Goal: Information Seeking & Learning: Learn about a topic

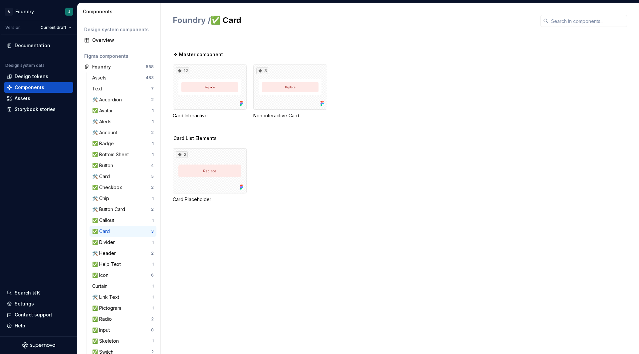
scroll to position [66, 0]
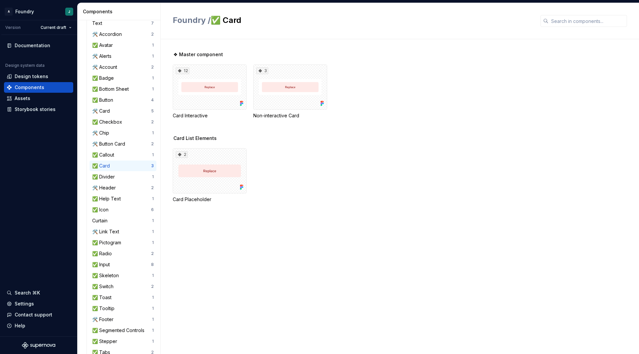
click at [349, 204] on div "Card List Elements 2 Card Placeholder" at bounding box center [406, 177] width 466 height 84
click at [498, 190] on div "2 Card Placeholder" at bounding box center [406, 175] width 466 height 55
click at [372, 123] on div "❖ Master component 12 Card Interactive 3 Non-interactive Card" at bounding box center [406, 93] width 466 height 84
click at [235, 92] on div "12" at bounding box center [210, 87] width 74 height 45
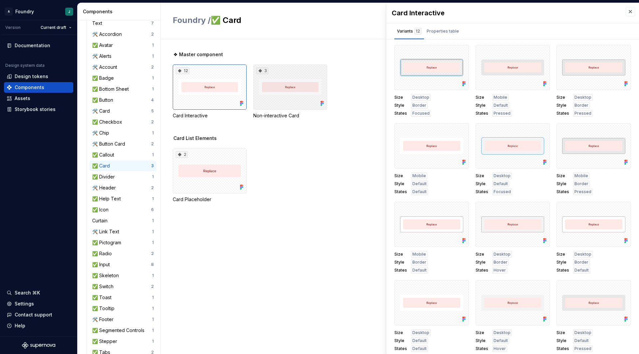
click at [292, 89] on div "3" at bounding box center [290, 87] width 74 height 45
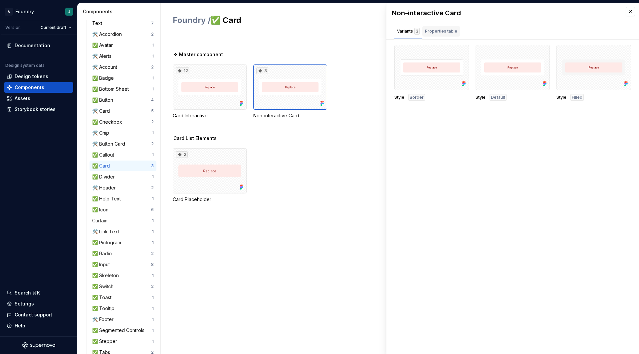
click at [435, 28] on div "Properties table" at bounding box center [441, 31] width 38 height 11
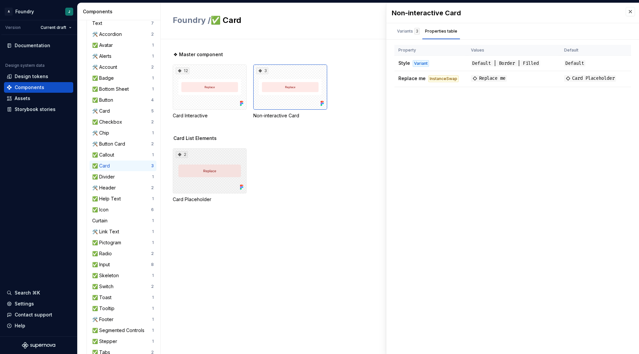
click at [219, 176] on div "2" at bounding box center [210, 170] width 74 height 45
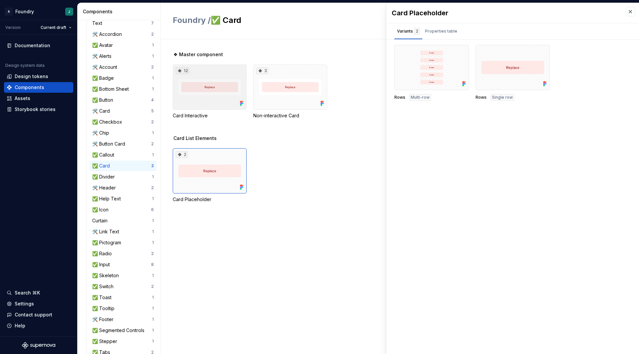
click at [225, 88] on div "12" at bounding box center [210, 87] width 74 height 45
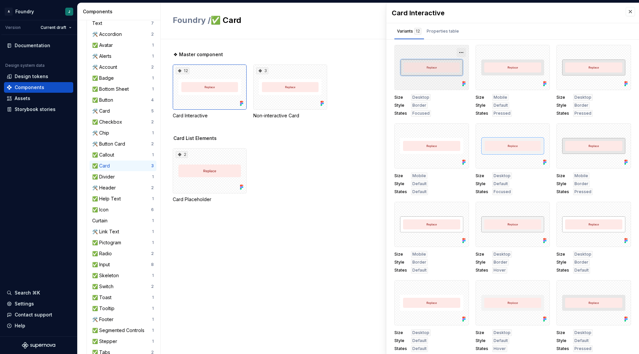
click at [457, 52] on button "button" at bounding box center [460, 52] width 9 height 9
click at [439, 62] on span "Open in Figma" at bounding box center [432, 72] width 57 height 24
click at [215, 173] on div "2" at bounding box center [210, 170] width 74 height 45
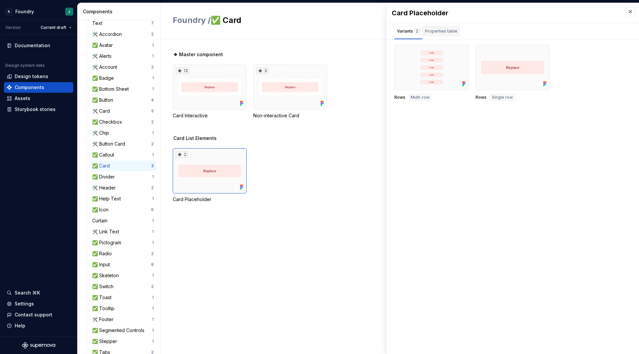
click at [447, 32] on div "Properties table" at bounding box center [441, 31] width 32 height 7
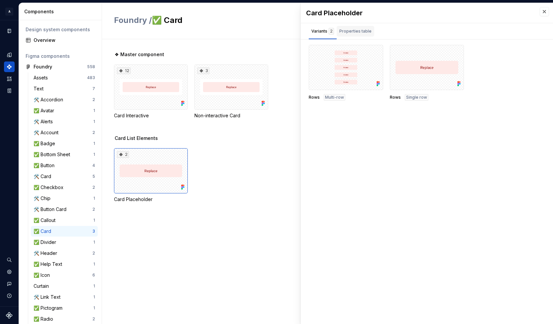
click at [356, 35] on div "Properties table" at bounding box center [356, 31] width 38 height 11
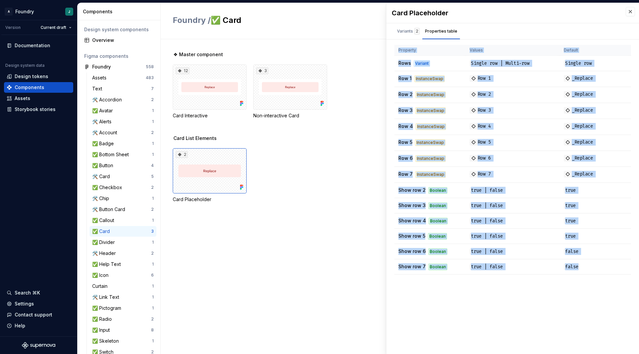
drag, startPoint x: 393, startPoint y: 60, endPoint x: 632, endPoint y: 285, distance: 328.2
click at [632, 285] on div "Card Placeholder Variants 2 Properties table Rows Multi-row Rows Single row Pro…" at bounding box center [512, 178] width 252 height 351
click at [565, 297] on div "Card Placeholder Variants 2 Properties table Rows Multi-row Rows Single row Pro…" at bounding box center [512, 178] width 252 height 351
drag, startPoint x: 599, startPoint y: 273, endPoint x: 396, endPoint y: 80, distance: 279.7
click at [396, 80] on tbody "Rows Variant Single row | Multi-row Single row Row 1 InstanceSwap Row 1 _Replac…" at bounding box center [512, 165] width 236 height 219
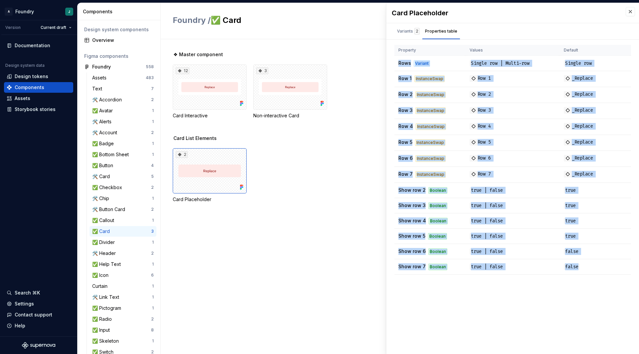
drag, startPoint x: 396, startPoint y: 64, endPoint x: 638, endPoint y: 294, distance: 334.3
click at [638, 294] on div "Card Placeholder Variants 2 Properties table Rows Multi-row Rows Single row Pro…" at bounding box center [512, 178] width 252 height 351
click at [544, 284] on div "Card Placeholder Variants 2 Properties table Rows Multi-row Rows Single row Pro…" at bounding box center [512, 178] width 252 height 351
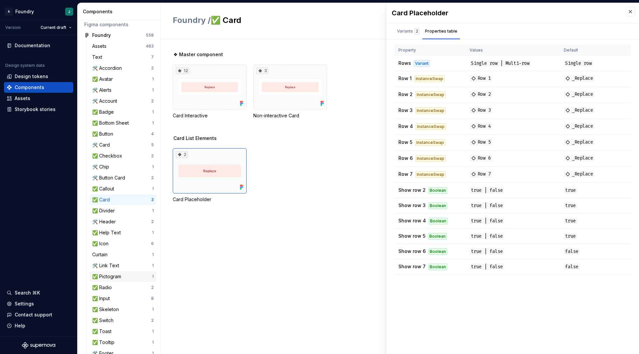
scroll to position [6, 0]
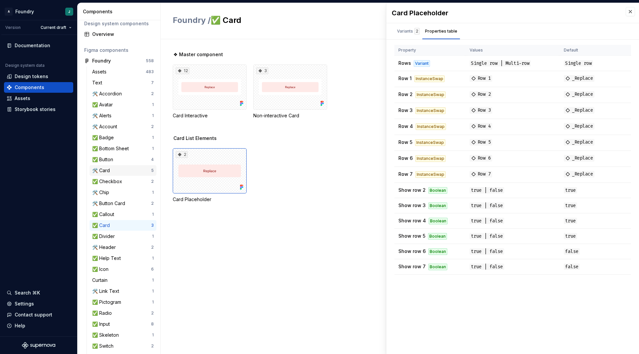
click at [118, 172] on div "🛠️ Card" at bounding box center [121, 170] width 59 height 7
